Goal: Register for event/course

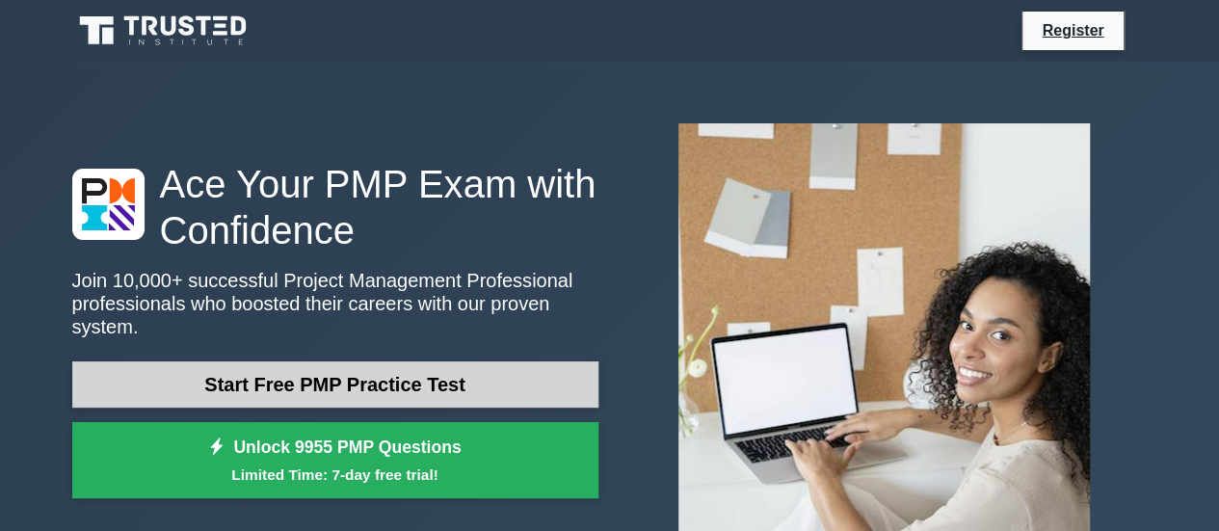
click at [422, 370] on link "Start Free PMP Practice Test" at bounding box center [335, 384] width 526 height 46
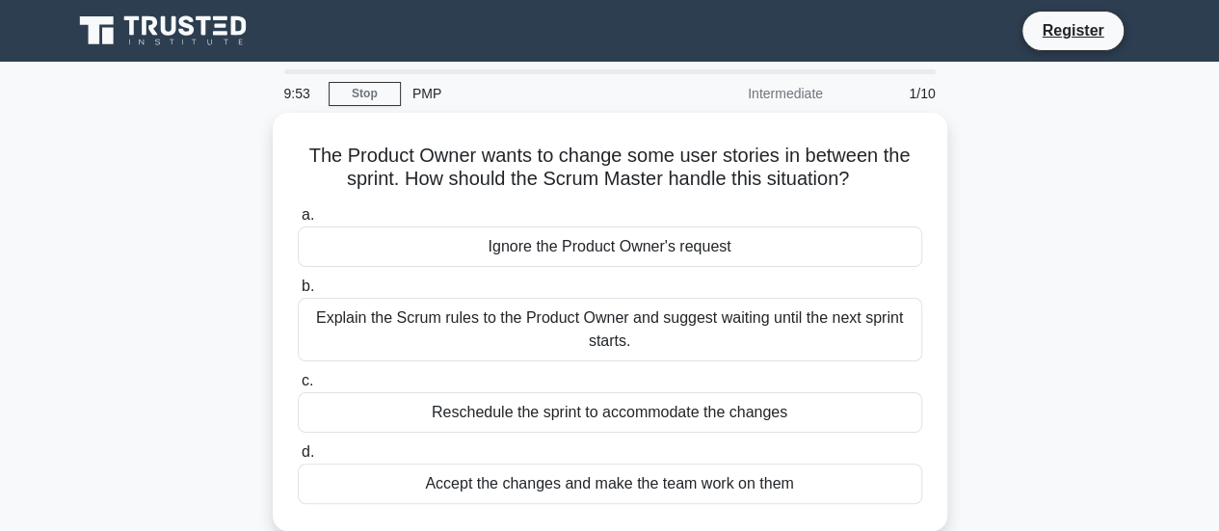
scroll to position [39, 0]
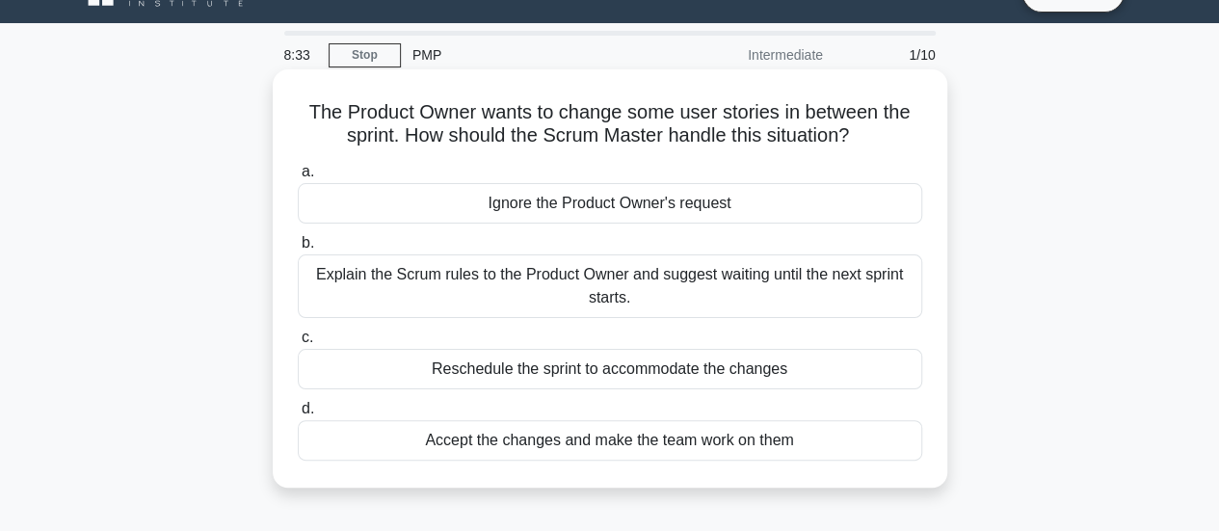
click at [519, 442] on div "Accept the changes and make the team work on them" at bounding box center [610, 440] width 624 height 40
click at [298, 415] on input "d. Accept the changes and make the team work on them" at bounding box center [298, 409] width 0 height 13
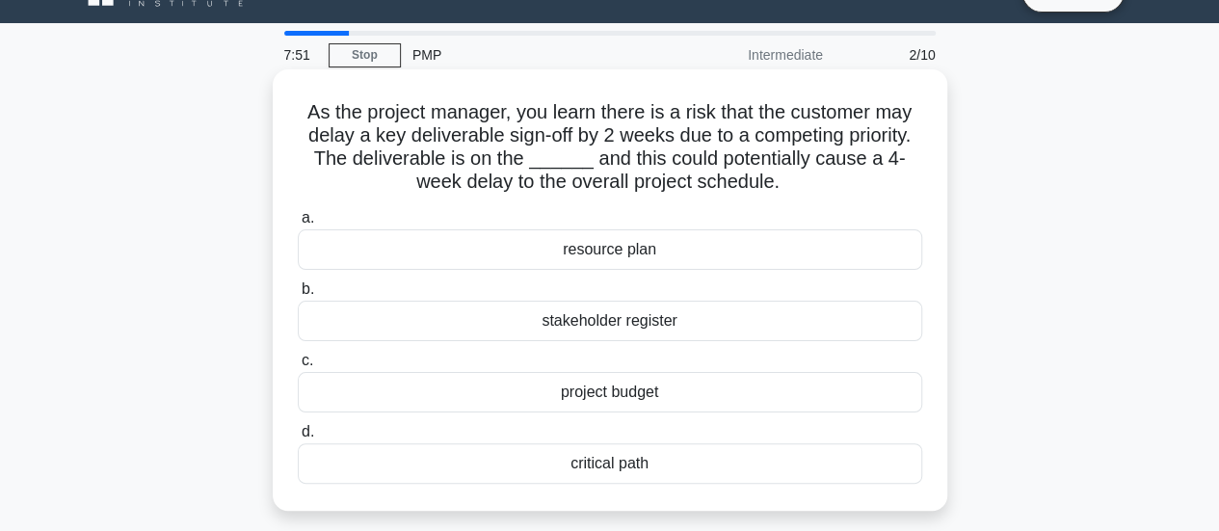
click at [649, 238] on div "resource plan" at bounding box center [610, 249] width 624 height 40
click at [298, 225] on input "a. resource plan" at bounding box center [298, 218] width 0 height 13
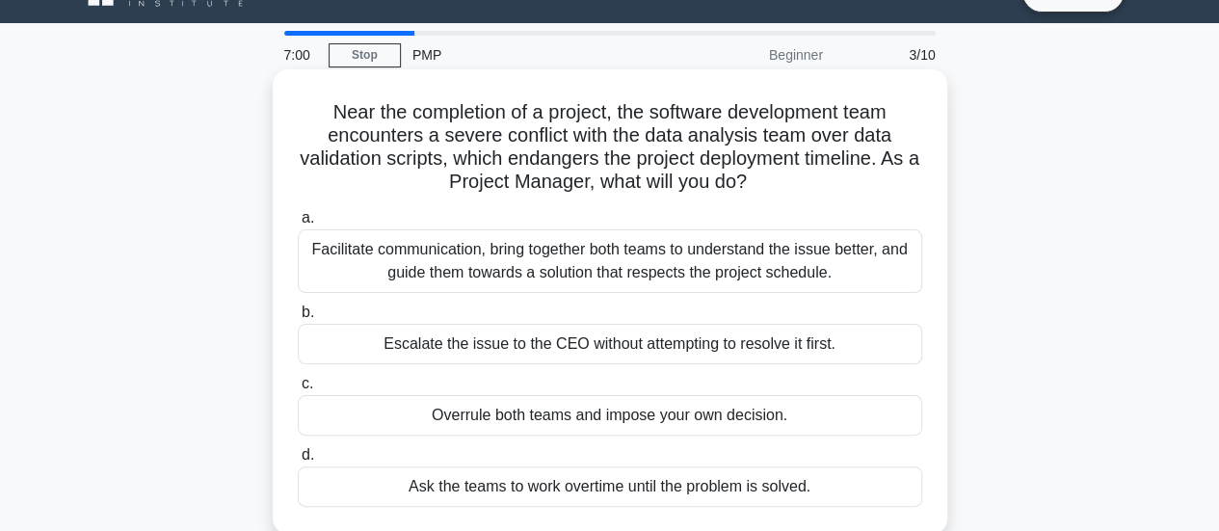
click at [659, 243] on div "Facilitate communication, bring together both teams to understand the issue bet…" at bounding box center [610, 261] width 624 height 64
click at [298, 225] on input "a. Facilitate communication, bring together both teams to understand the issue …" at bounding box center [298, 218] width 0 height 13
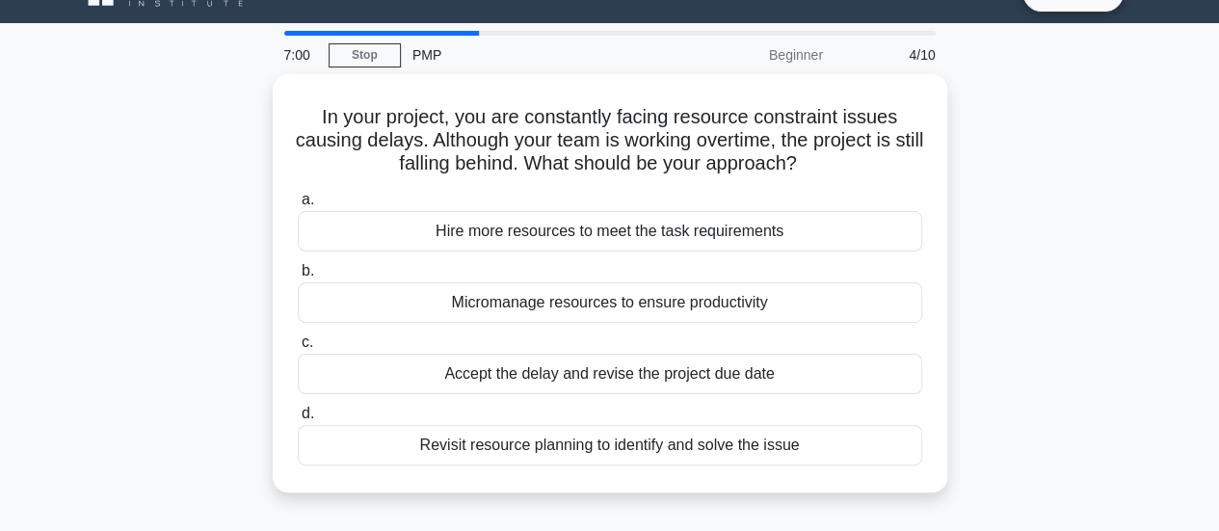
scroll to position [0, 0]
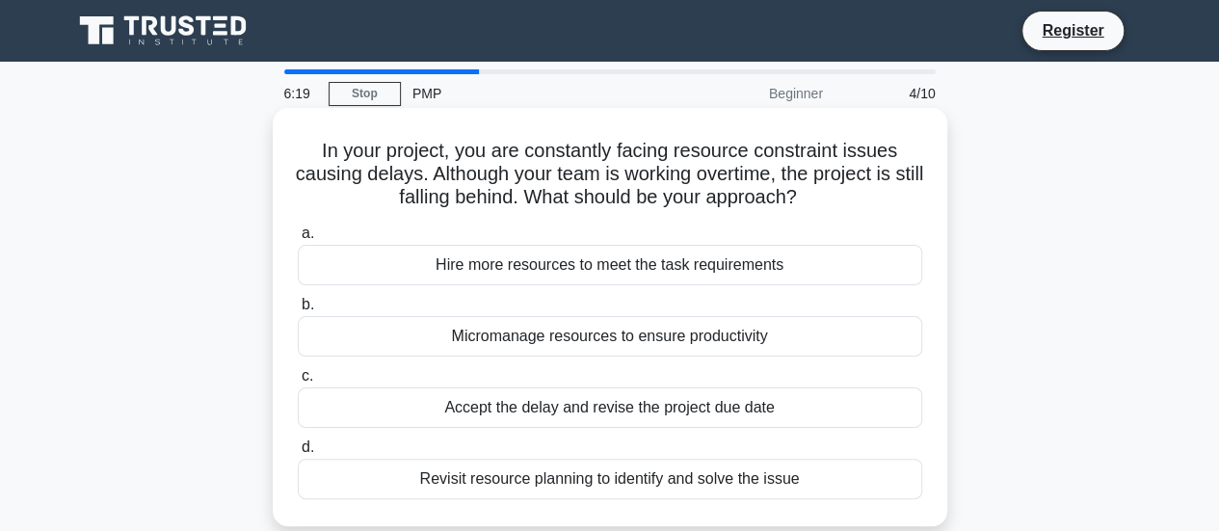
click at [622, 345] on div "Micromanage resources to ensure productivity" at bounding box center [610, 336] width 624 height 40
click at [298, 311] on input "b. Micromanage resources to ensure productivity" at bounding box center [298, 305] width 0 height 13
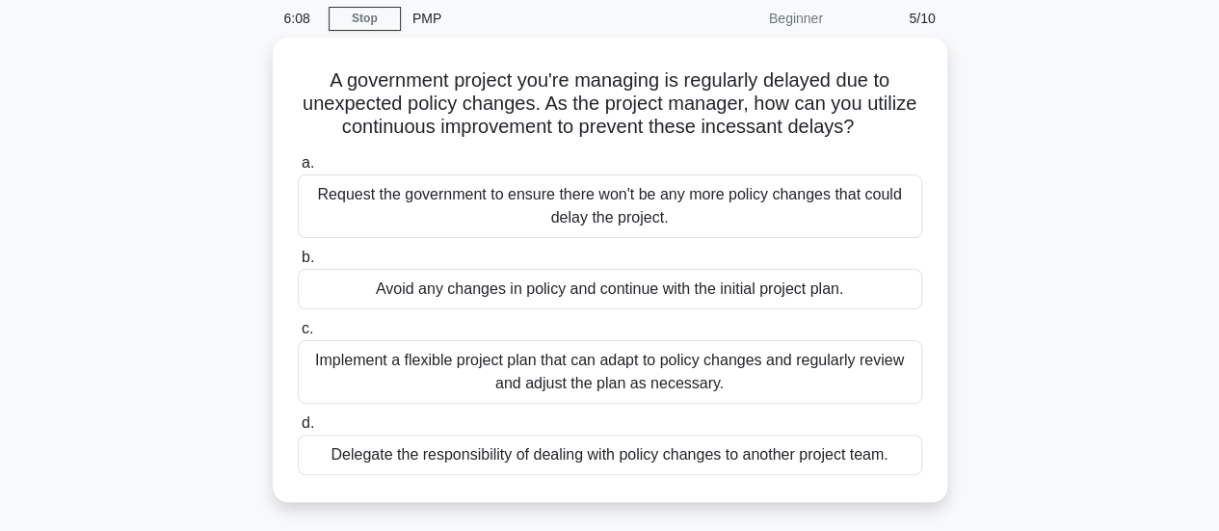
scroll to position [77, 0]
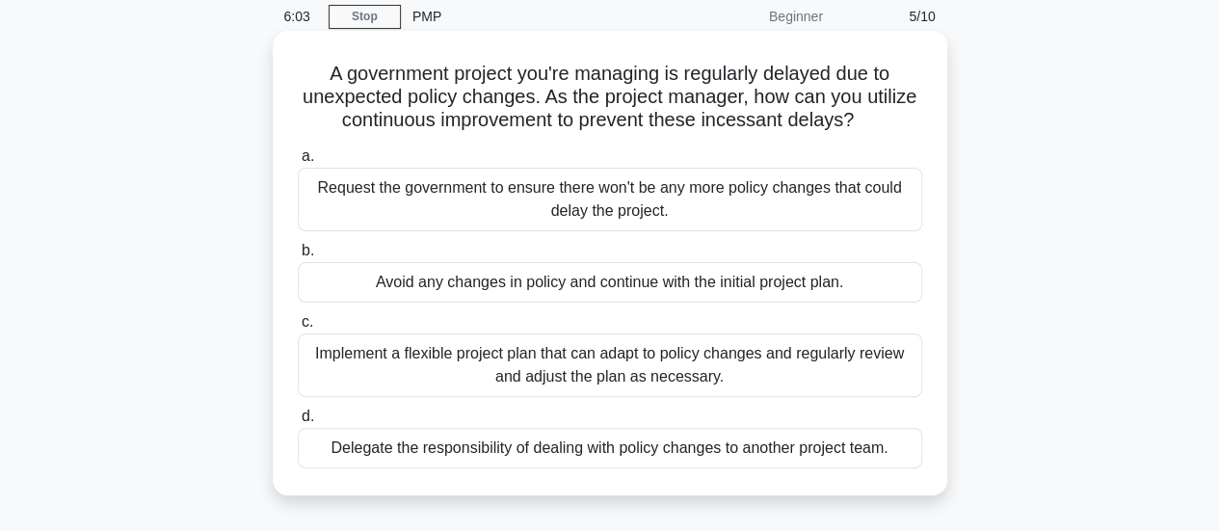
click at [627, 358] on div "Implement a flexible project plan that can adapt to policy changes and regularl…" at bounding box center [610, 365] width 624 height 64
click at [298, 329] on input "c. Implement a flexible project plan that can adapt to policy changes and regul…" at bounding box center [298, 322] width 0 height 13
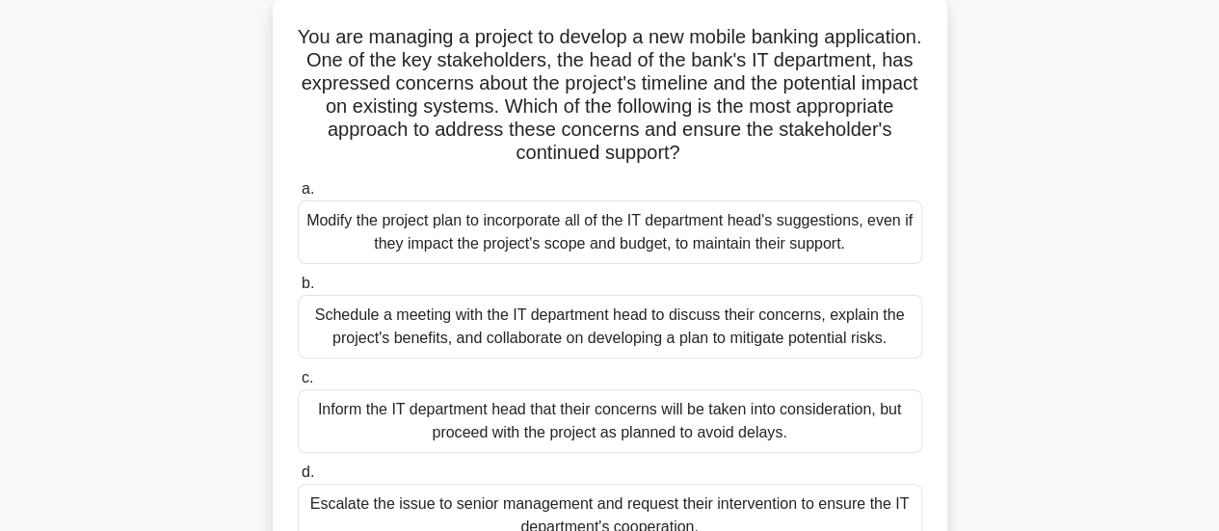
scroll to position [116, 0]
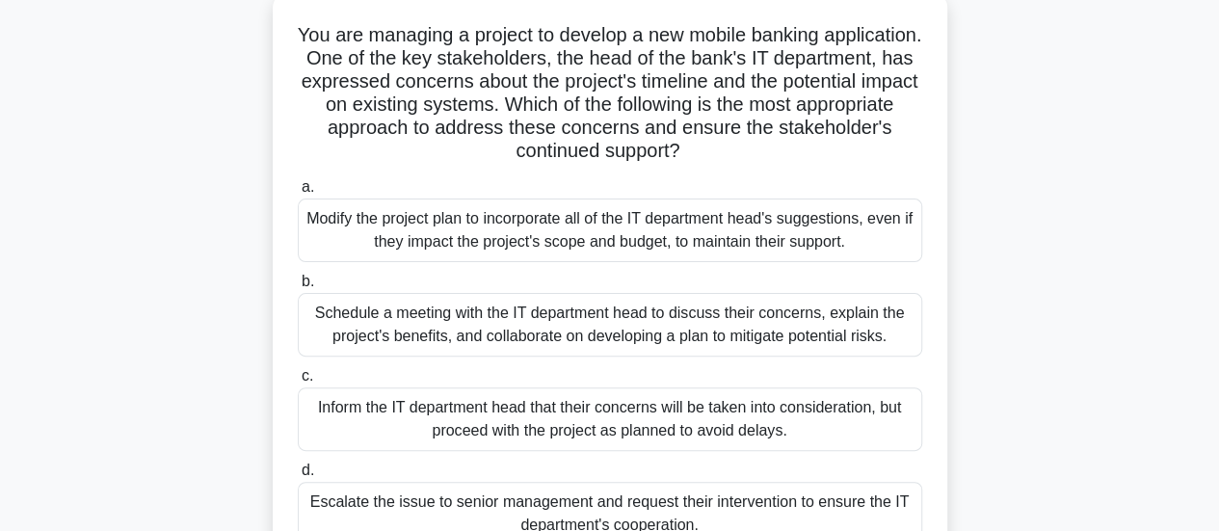
click at [606, 234] on div "Modify the project plan to incorporate all of the IT department head's suggesti…" at bounding box center [610, 230] width 624 height 64
click at [298, 194] on input "a. Modify the project plan to incorporate all of the IT department head's sugge…" at bounding box center [298, 187] width 0 height 13
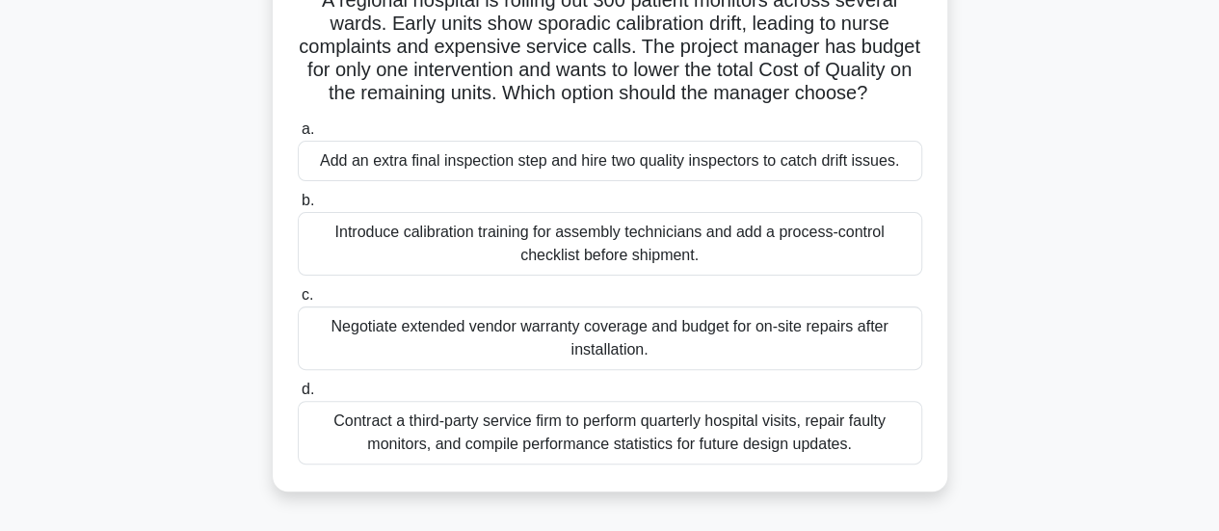
scroll to position [154, 0]
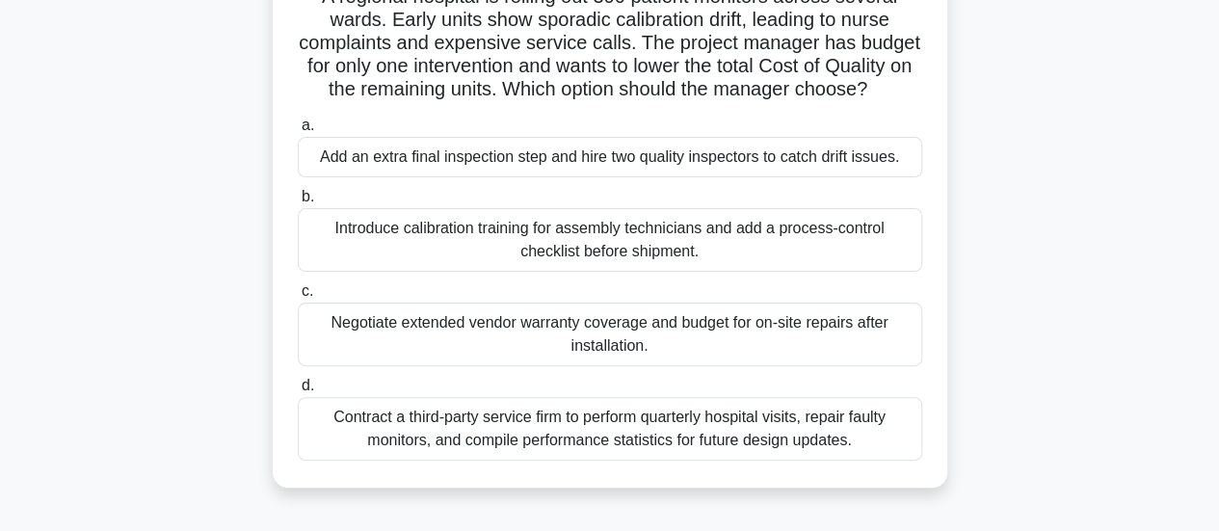
click at [590, 267] on div "Introduce calibration training for assembly technicians and add a process-contr…" at bounding box center [610, 240] width 624 height 64
click at [298, 203] on input "b. Introduce calibration training for assembly technicians and add a process-co…" at bounding box center [298, 197] width 0 height 13
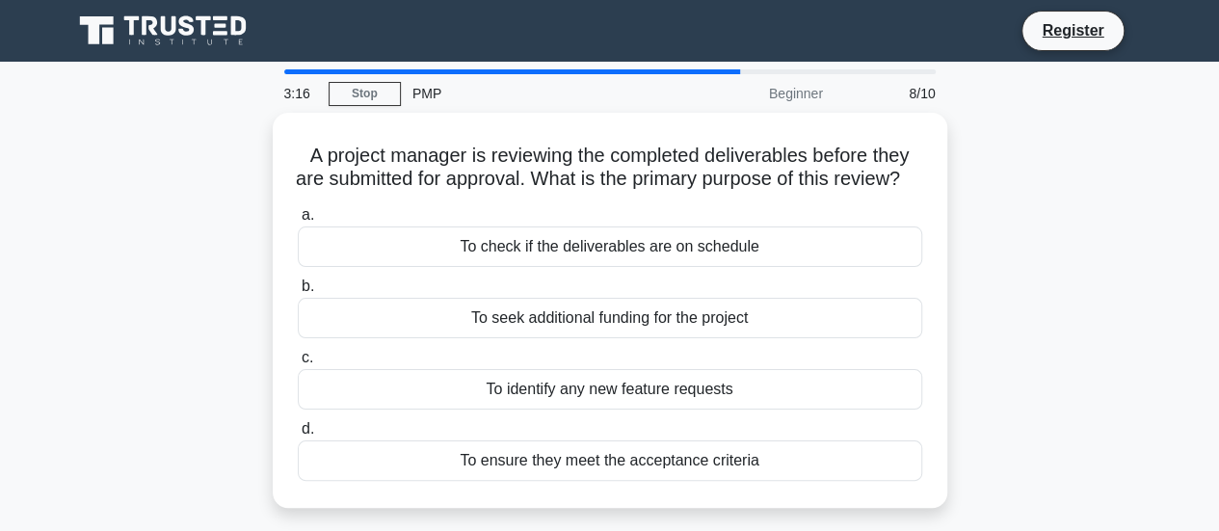
scroll to position [0, 0]
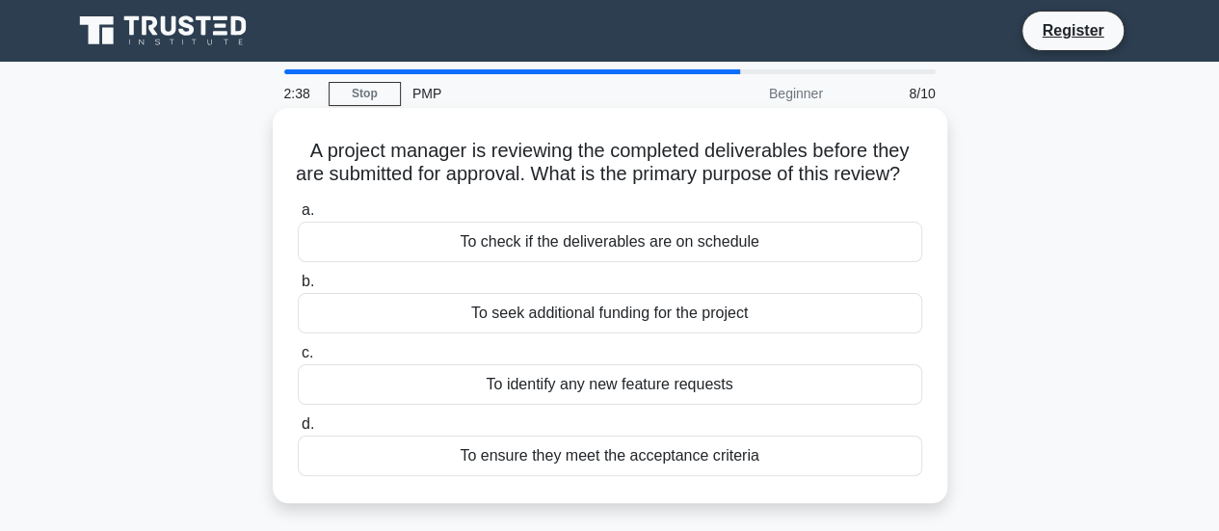
click at [593, 476] on div "To ensure they meet the acceptance criteria" at bounding box center [610, 456] width 624 height 40
click at [298, 431] on input "d. To ensure they meet the acceptance criteria" at bounding box center [298, 424] width 0 height 13
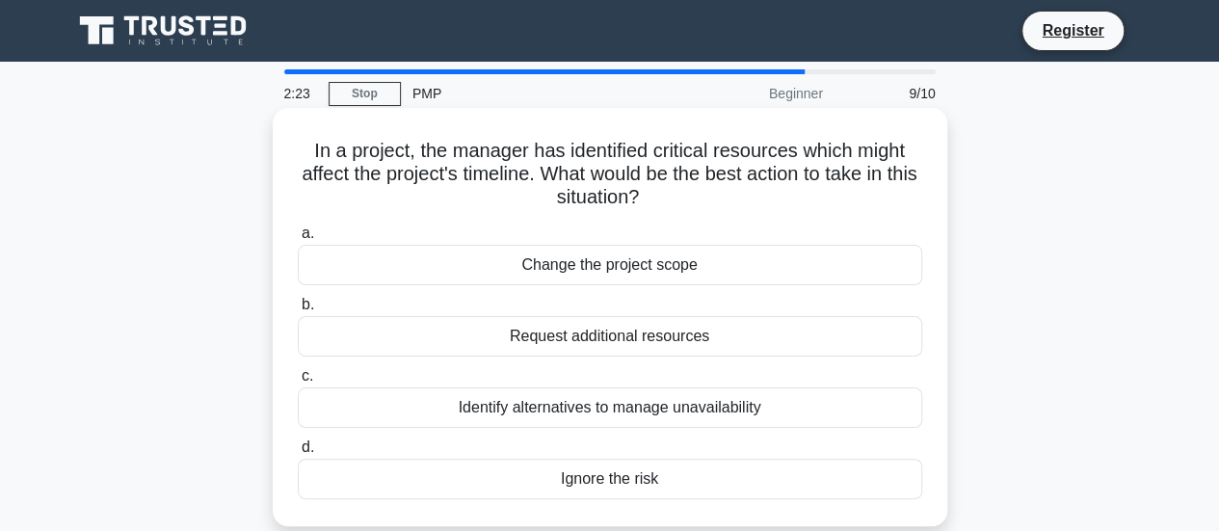
click at [675, 282] on div "Change the project scope" at bounding box center [610, 265] width 624 height 40
click at [298, 240] on input "a. Change the project scope" at bounding box center [298, 233] width 0 height 13
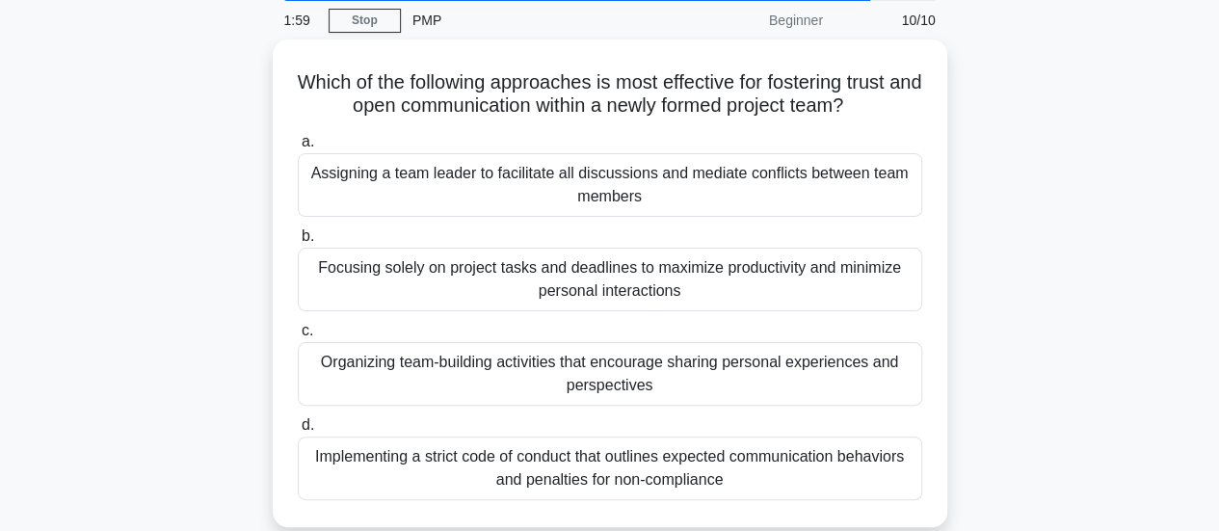
scroll to position [77, 0]
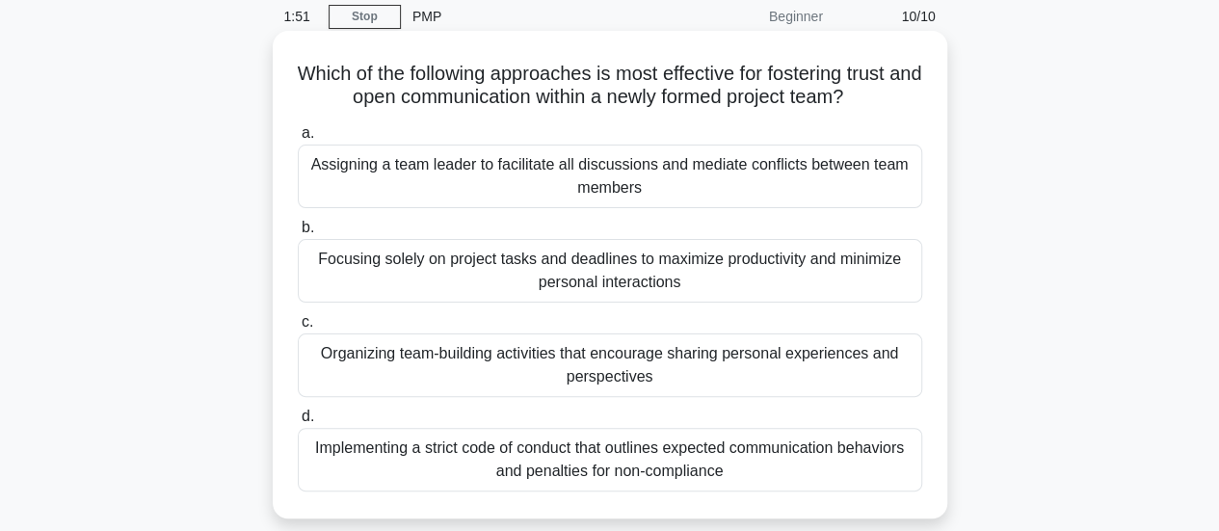
click at [670, 370] on div "Organizing team-building activities that encourage sharing personal experiences…" at bounding box center [610, 365] width 624 height 64
click at [298, 329] on input "c. Organizing team-building activities that encourage sharing personal experien…" at bounding box center [298, 322] width 0 height 13
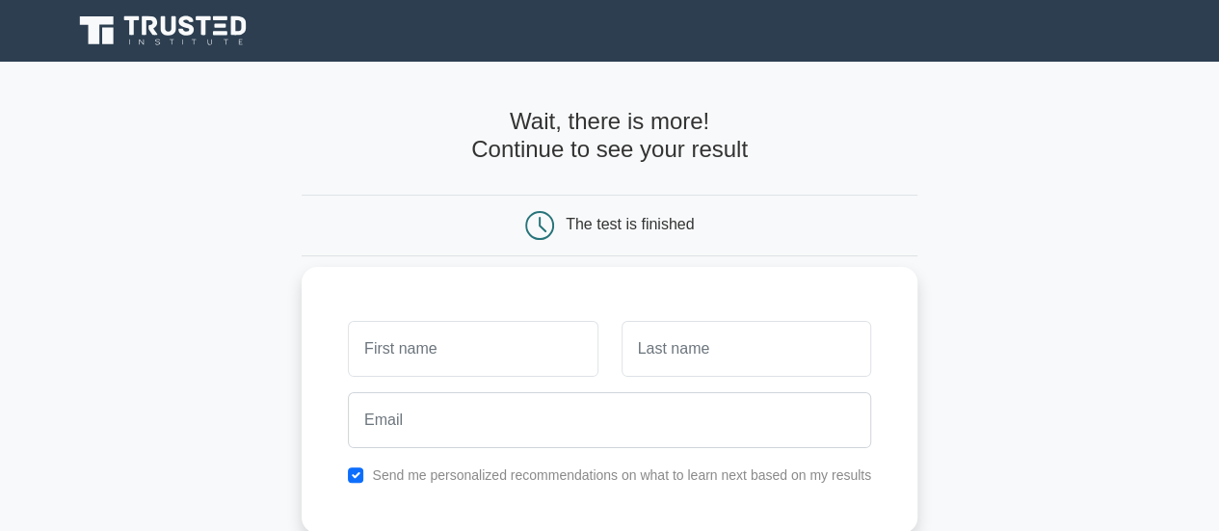
type input "Tooba"
click at [694, 369] on input "text" at bounding box center [746, 349] width 250 height 56
type input "Shehzad"
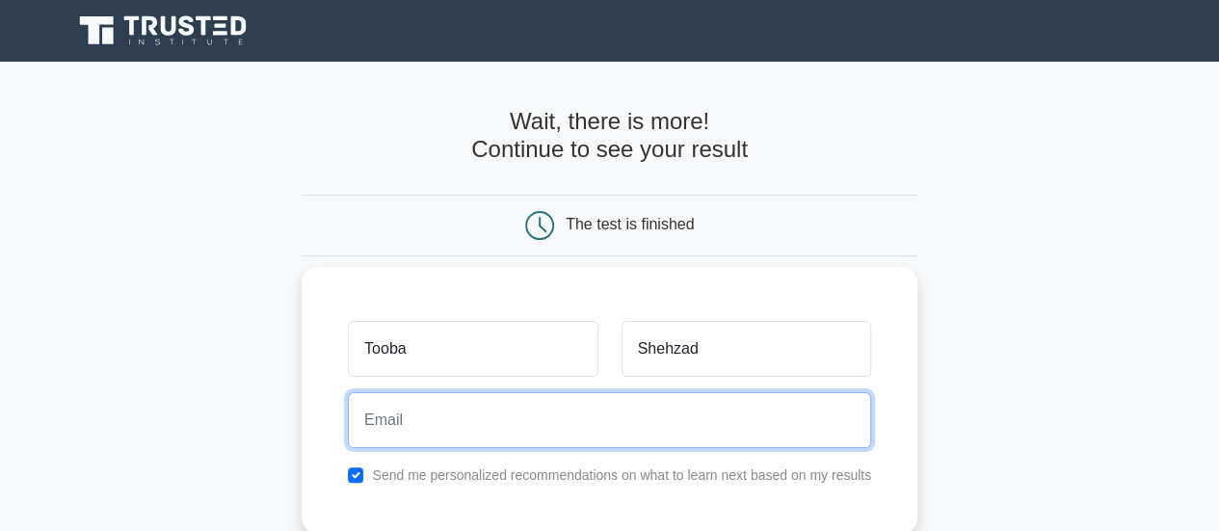
click at [672, 427] on input "email" at bounding box center [609, 420] width 523 height 56
type input "toobaabbasi474@gmail.com"
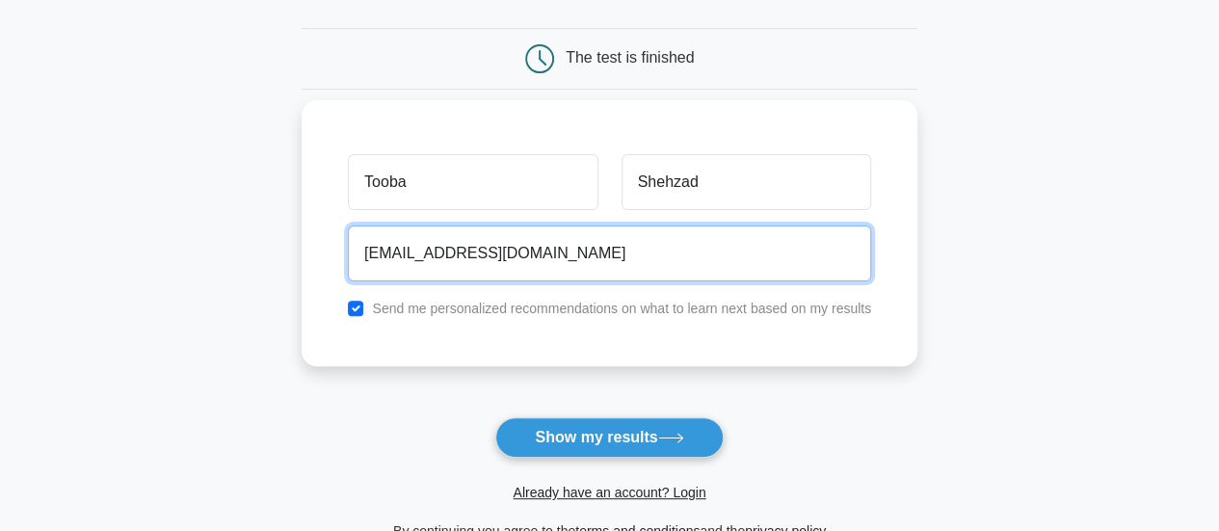
scroll to position [168, 0]
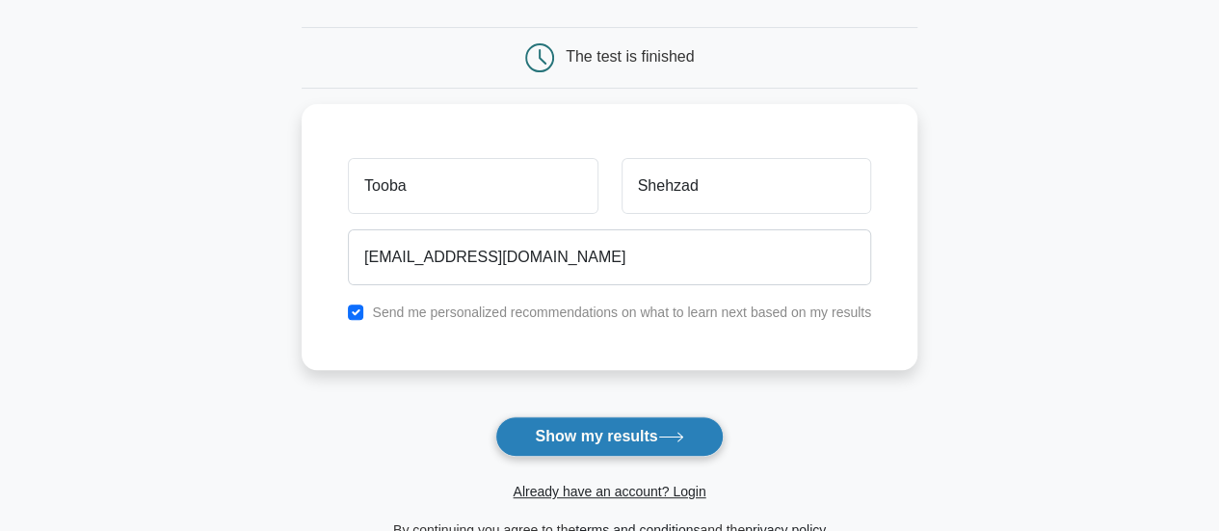
click at [603, 443] on button "Show my results" at bounding box center [608, 436] width 227 height 40
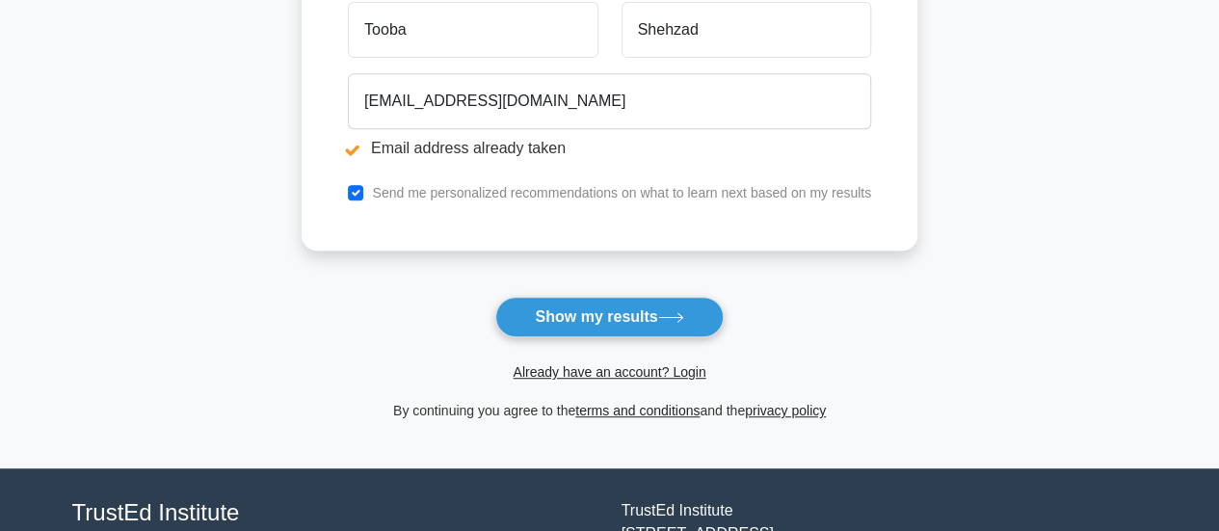
scroll to position [398, 0]
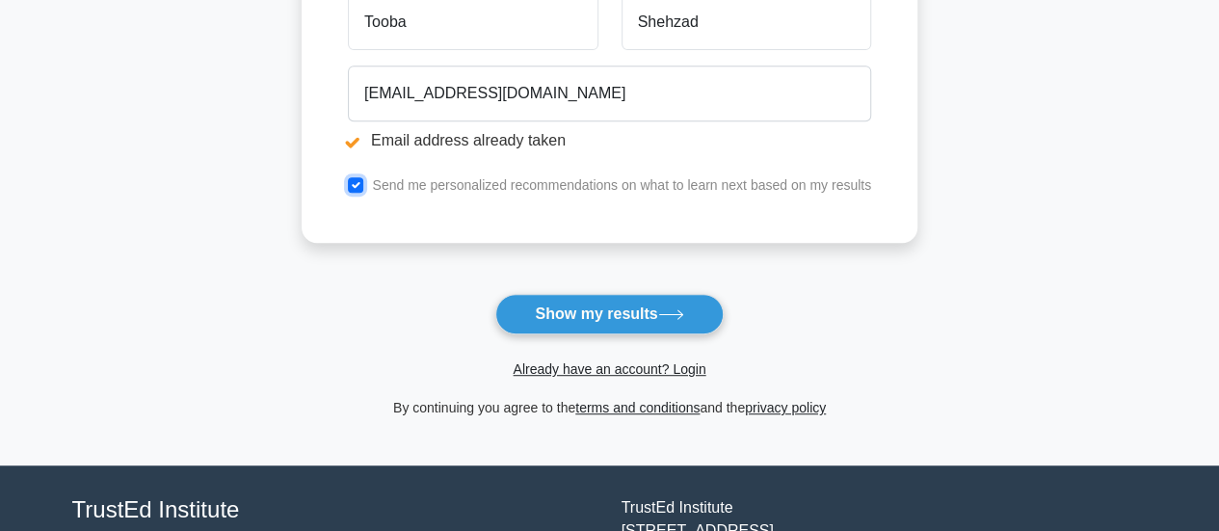
click at [360, 182] on input "checkbox" at bounding box center [355, 184] width 15 height 15
checkbox input "false"
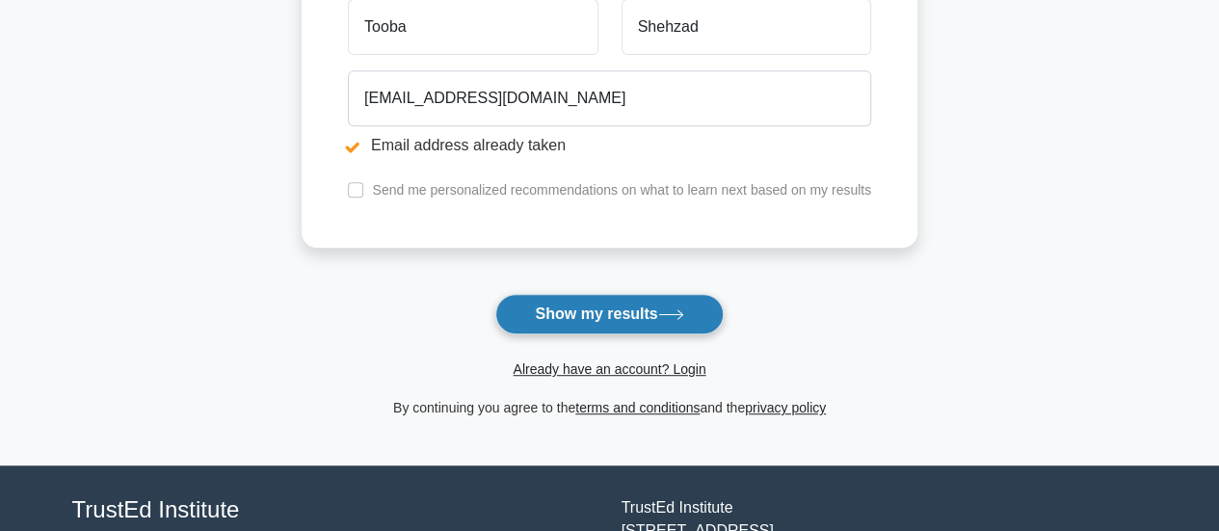
click at [636, 305] on button "Show my results" at bounding box center [608, 314] width 227 height 40
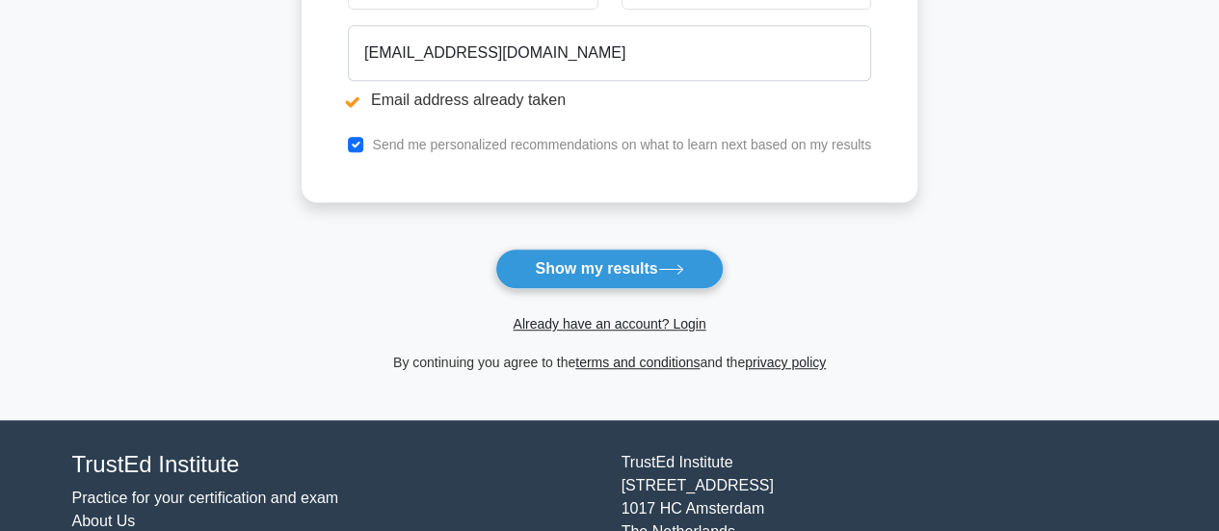
scroll to position [447, 0]
